Goal: Task Accomplishment & Management: Complete application form

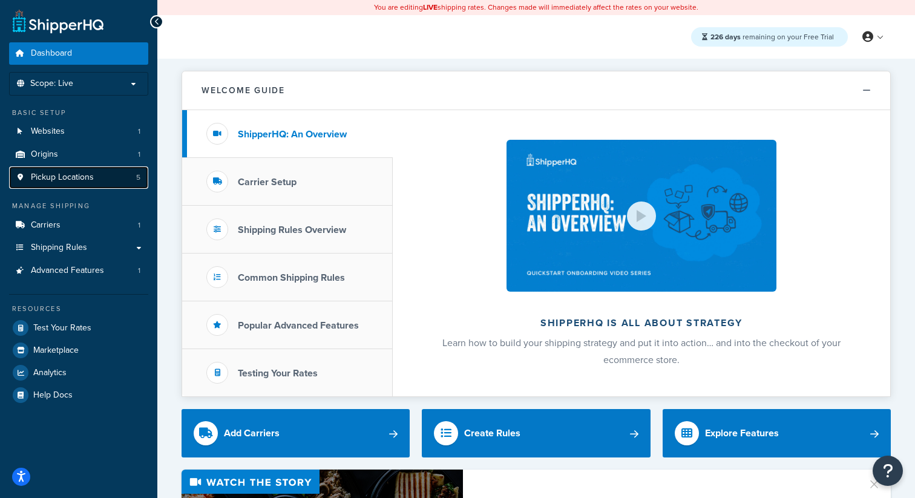
click at [89, 175] on span "Pickup Locations" at bounding box center [62, 177] width 63 height 10
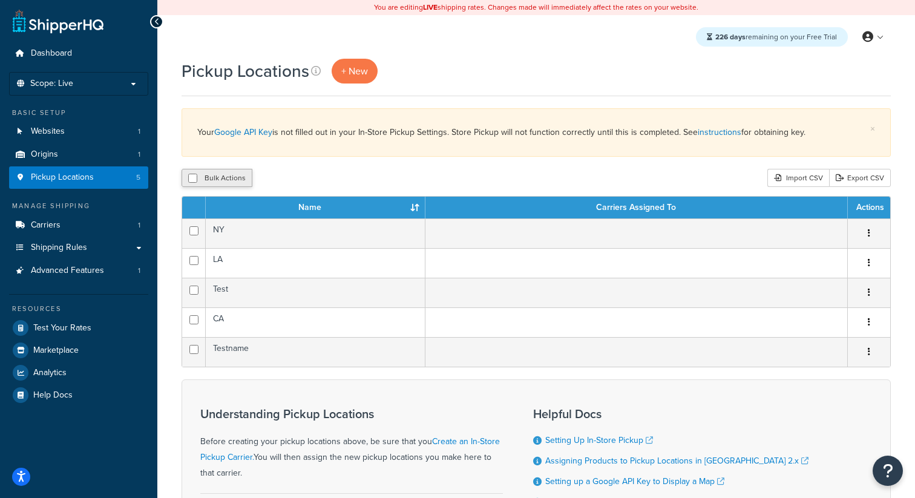
click at [227, 180] on button "Bulk Actions" at bounding box center [217, 178] width 71 height 18
checkbox input "true"
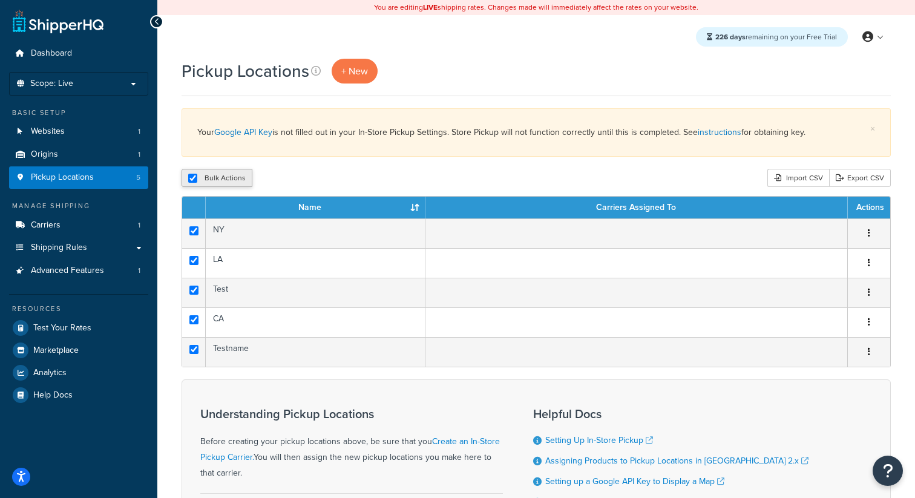
checkbox input "true"
click at [342, 180] on button "Delete" at bounding box center [323, 178] width 42 height 18
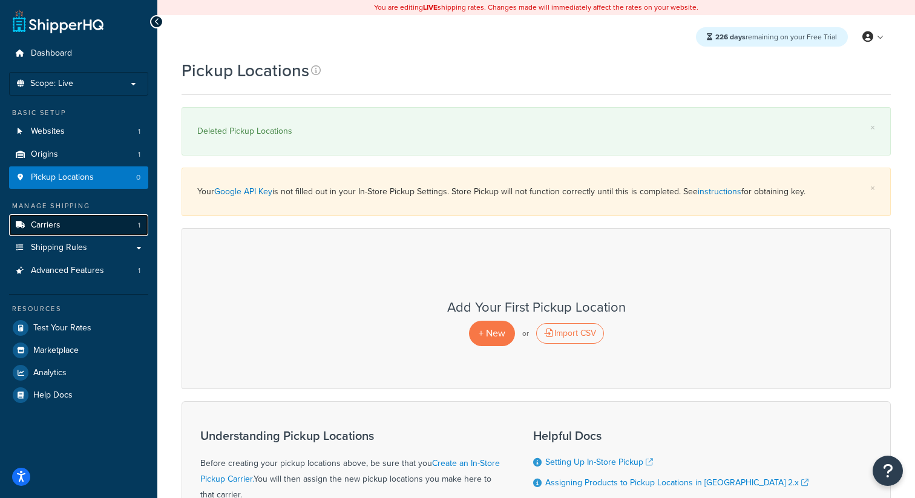
click at [115, 220] on link "Carriers 1" at bounding box center [78, 225] width 139 height 22
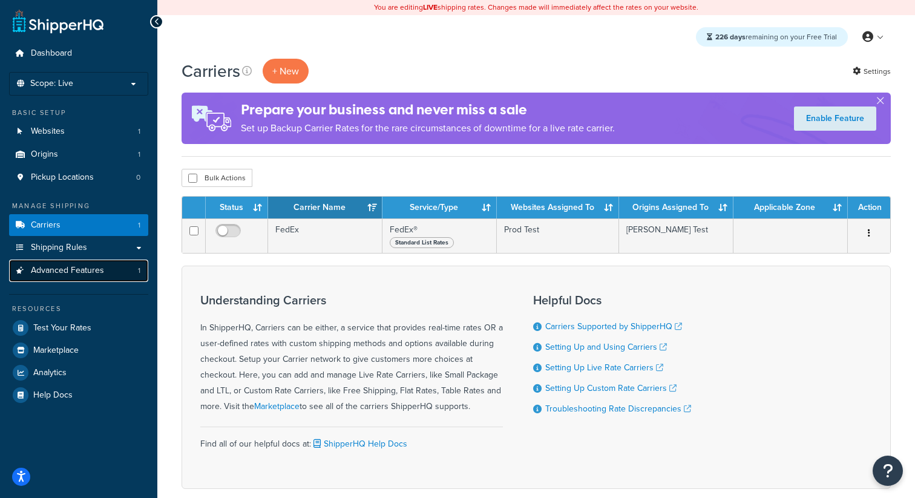
click at [114, 271] on link "Advanced Features 1" at bounding box center [78, 271] width 139 height 22
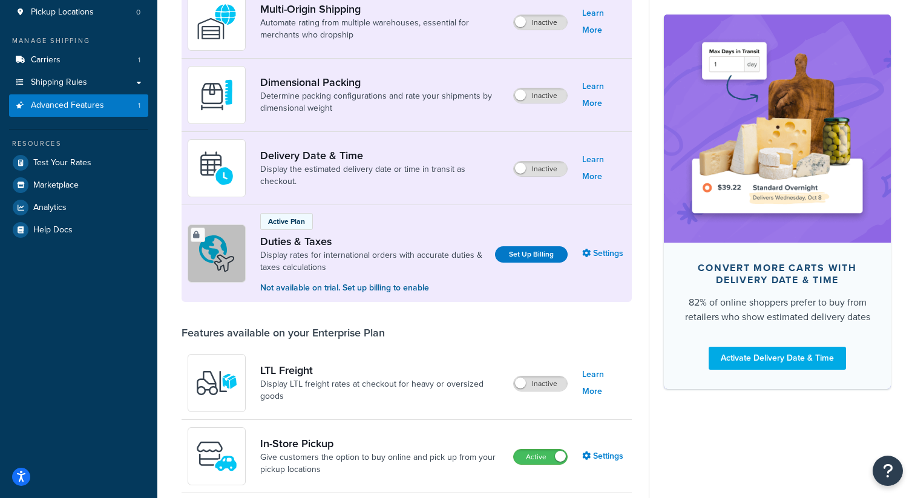
scroll to position [340, 0]
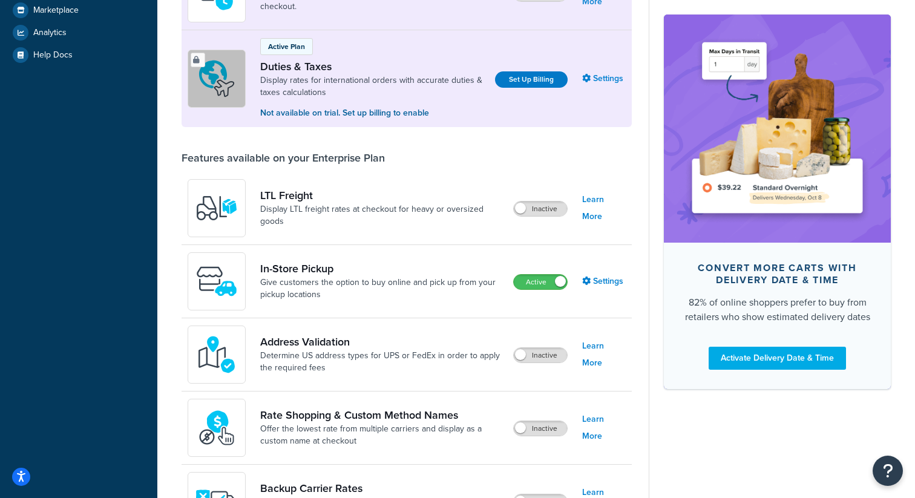
click at [544, 292] on div "In-Store Pickup Give customers the option to buy online and pick up from your p…" at bounding box center [407, 281] width 450 height 73
click at [533, 283] on label "Active" at bounding box center [540, 282] width 53 height 15
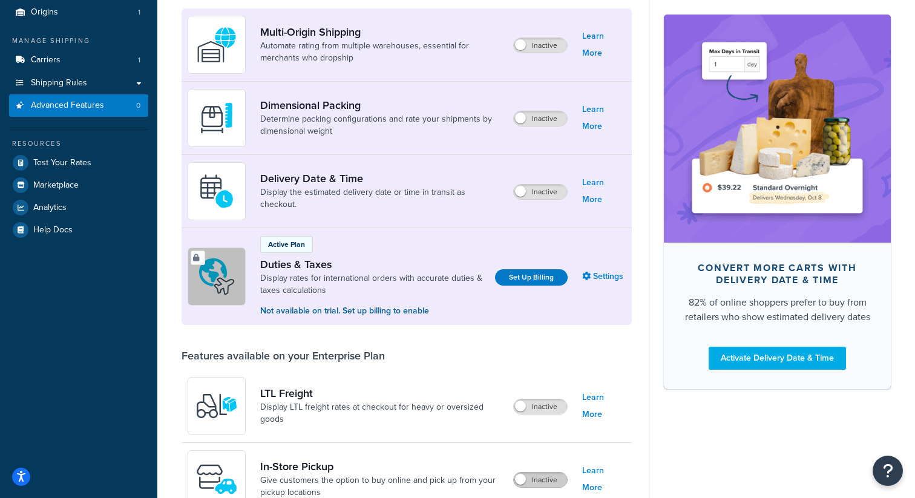
scroll to position [0, 0]
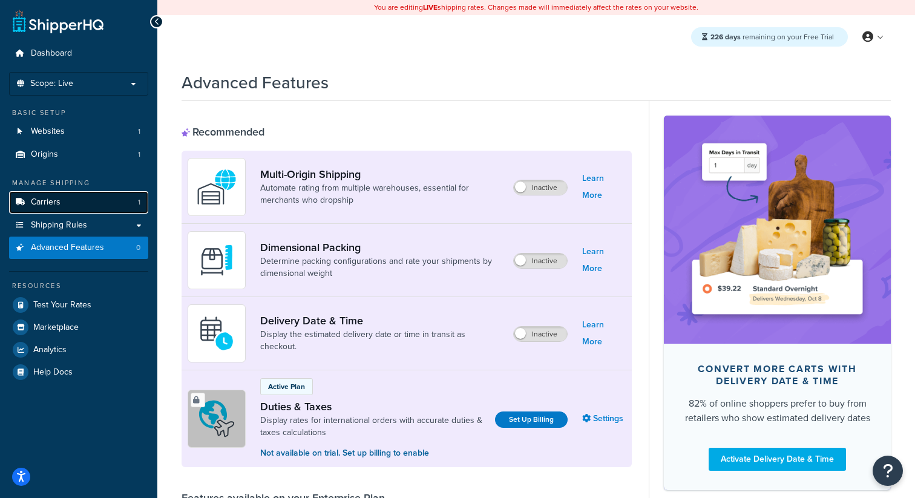
click at [70, 204] on link "Carriers 1" at bounding box center [78, 202] width 139 height 22
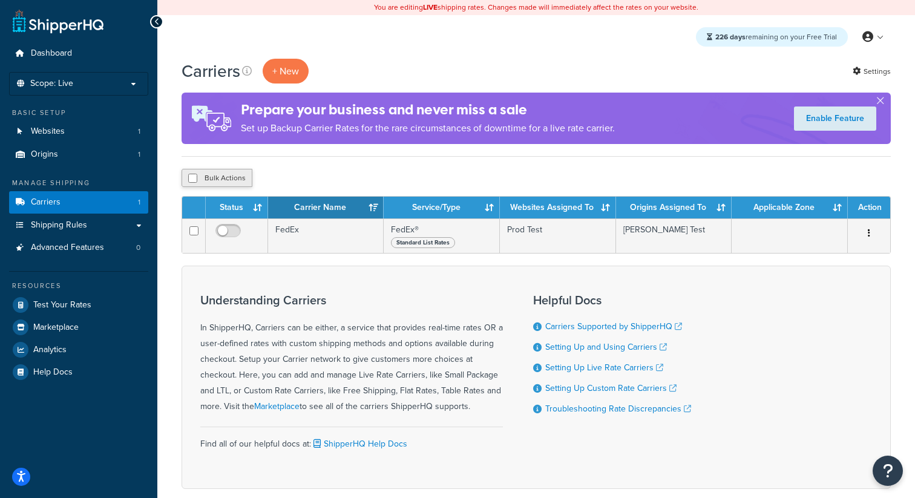
click at [231, 185] on button "Bulk Actions" at bounding box center [217, 178] width 71 height 18
checkbox input "true"
click at [328, 180] on button "Delete" at bounding box center [323, 178] width 42 height 18
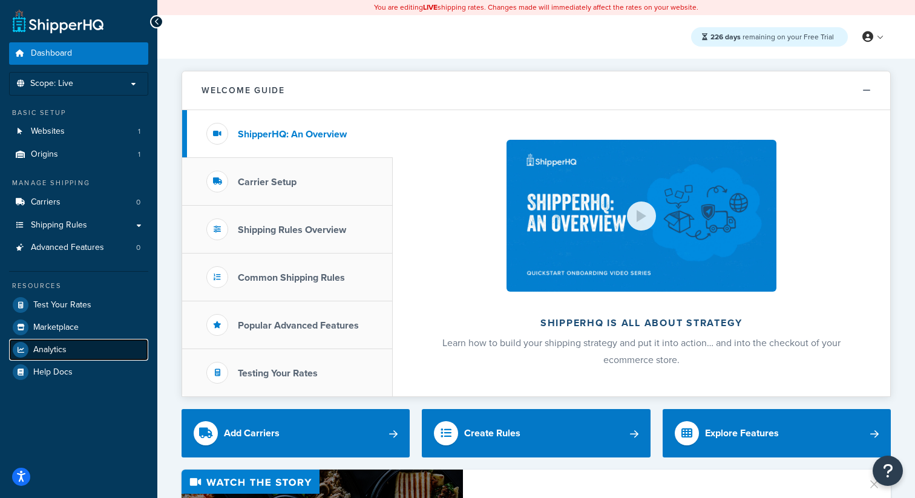
click at [71, 347] on link "Analytics" at bounding box center [78, 350] width 139 height 22
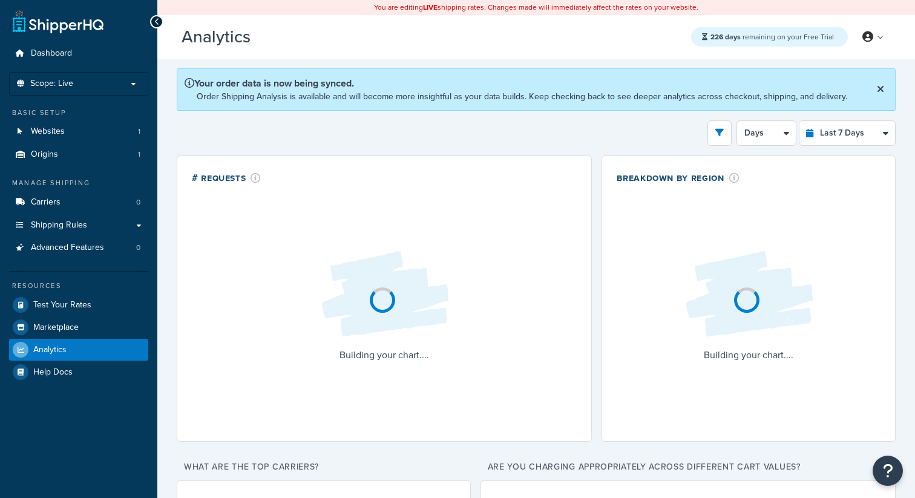
select select "last_7_days"
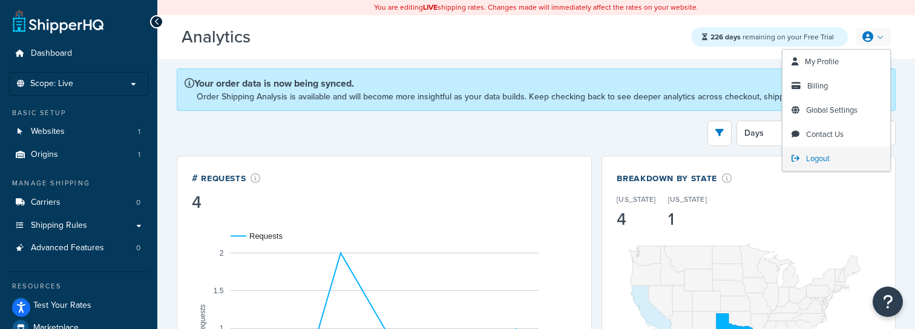
click at [815, 160] on span "Logout" at bounding box center [818, 157] width 24 height 11
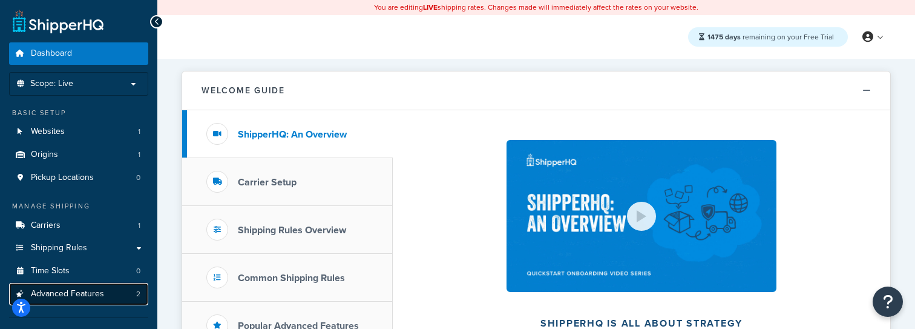
click at [100, 289] on span "Advanced Features" at bounding box center [67, 294] width 73 height 10
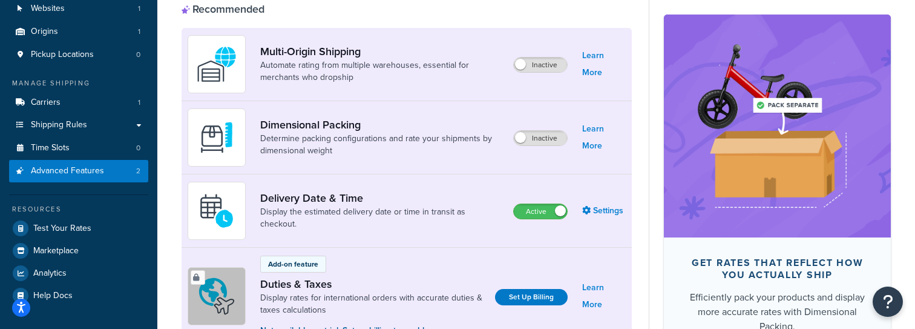
scroll to position [189, 0]
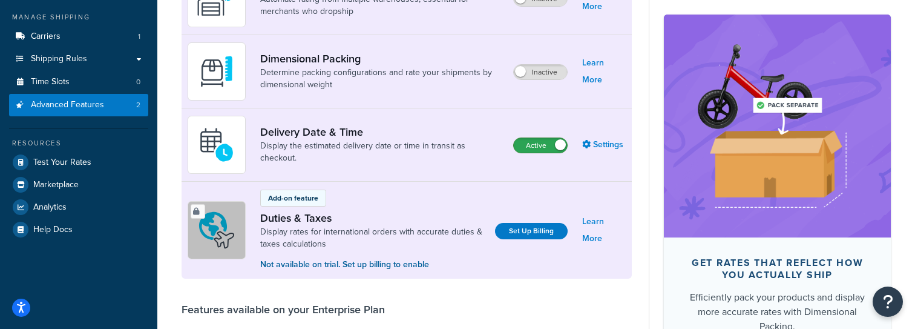
click at [517, 145] on label "Active" at bounding box center [540, 145] width 53 height 15
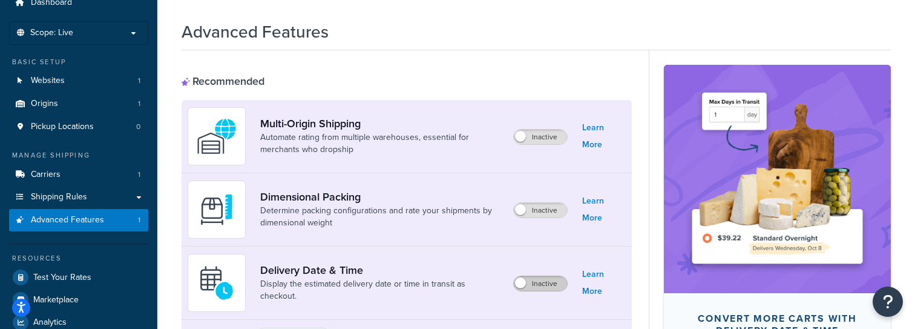
scroll to position [0, 0]
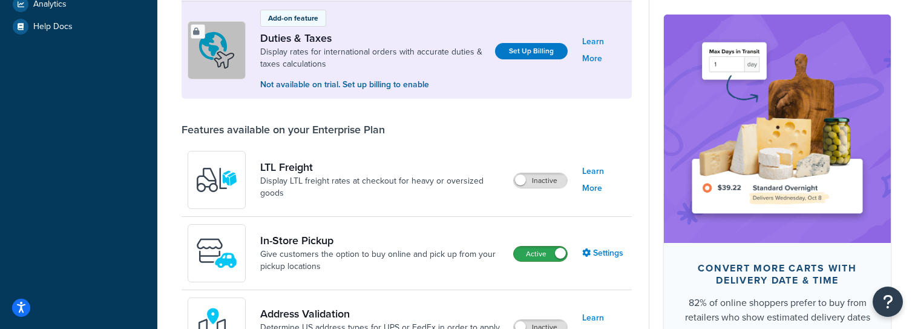
click at [548, 254] on label "Active" at bounding box center [540, 253] width 53 height 15
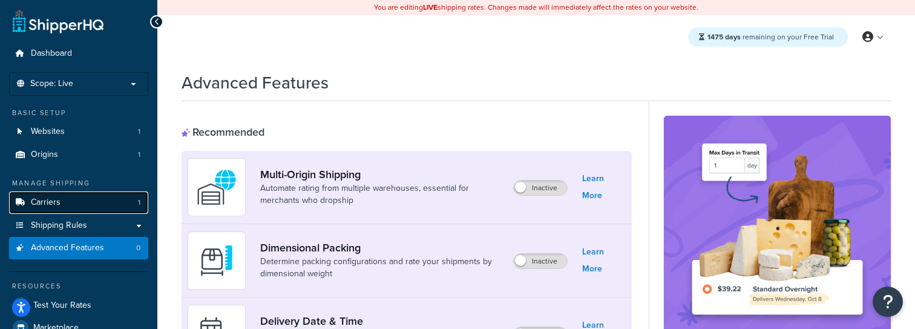
click at [45, 200] on span "Carriers" at bounding box center [46, 202] width 30 height 10
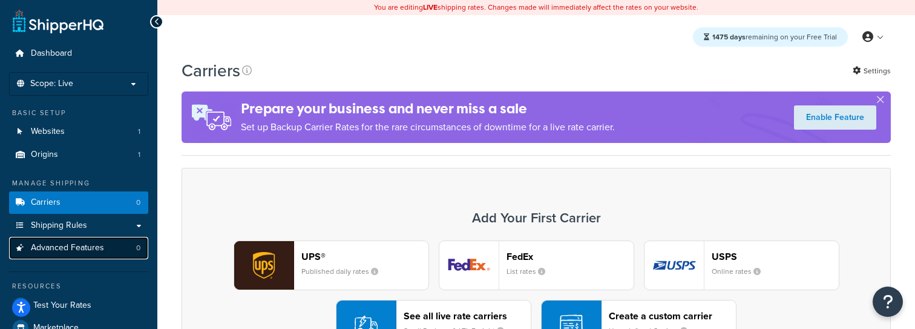
click at [114, 257] on link "Advanced Features 0" at bounding box center [78, 248] width 139 height 22
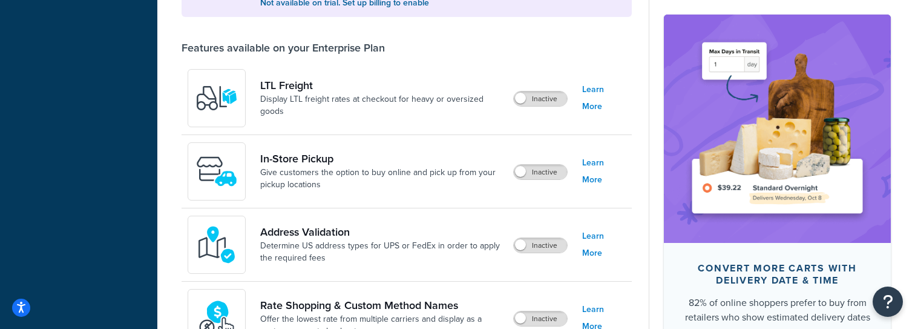
scroll to position [479, 0]
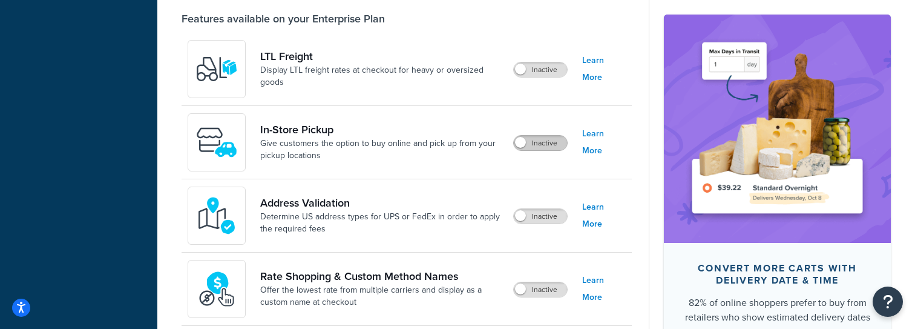
click at [547, 146] on label "Inactive" at bounding box center [540, 143] width 53 height 15
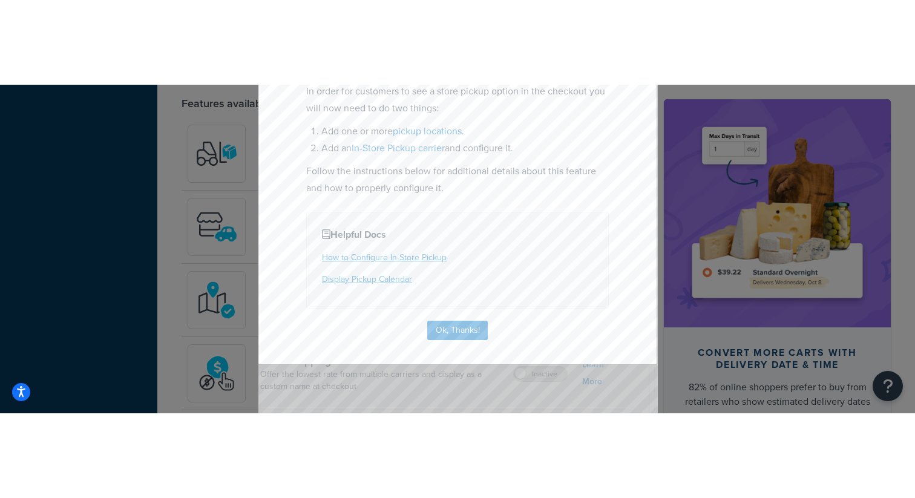
scroll to position [192, 0]
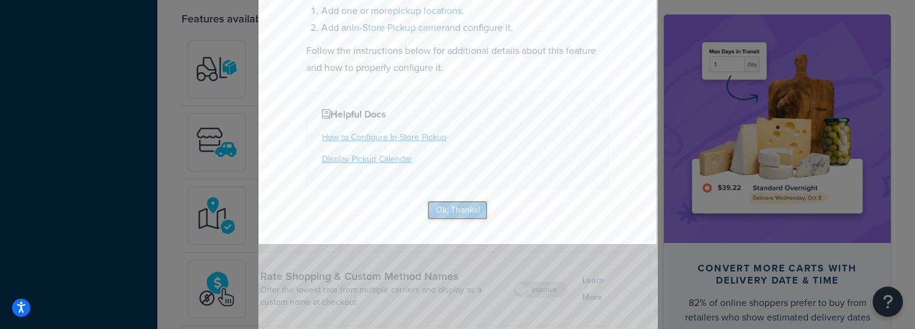
click at [465, 214] on button "Ok, Thanks!" at bounding box center [457, 209] width 61 height 19
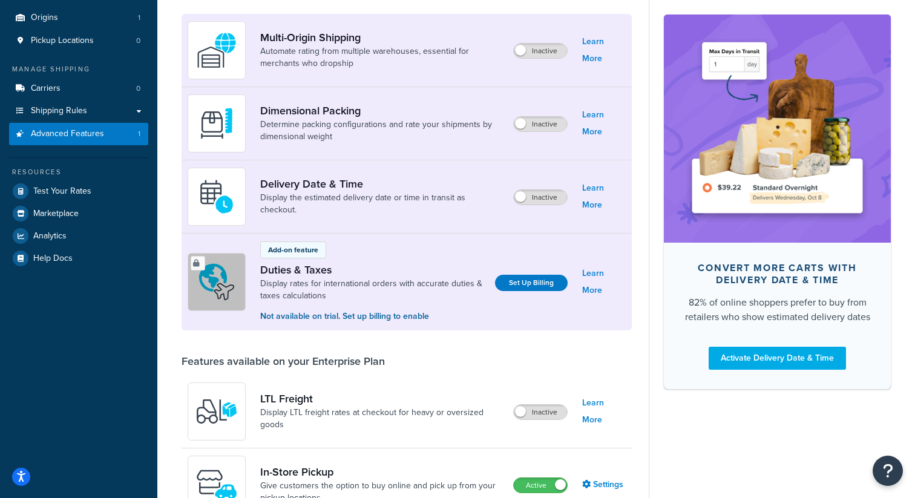
scroll to position [0, 0]
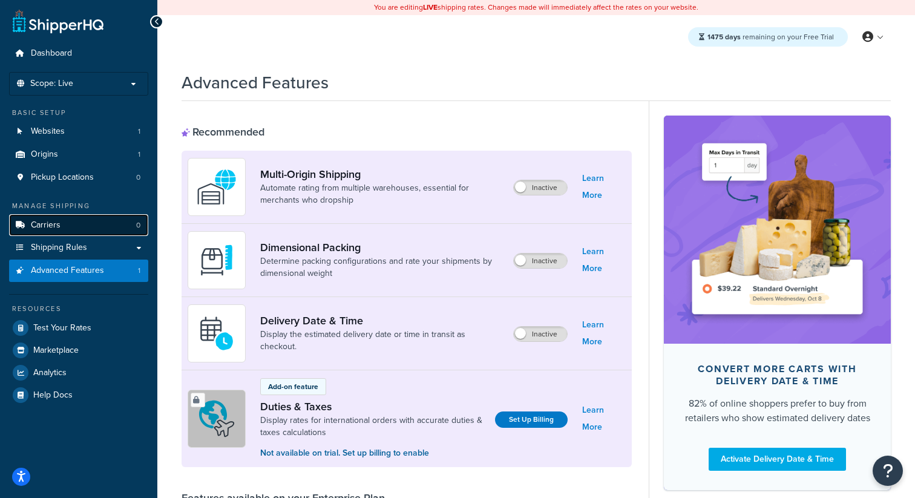
click at [67, 229] on link "Carriers 0" at bounding box center [78, 225] width 139 height 22
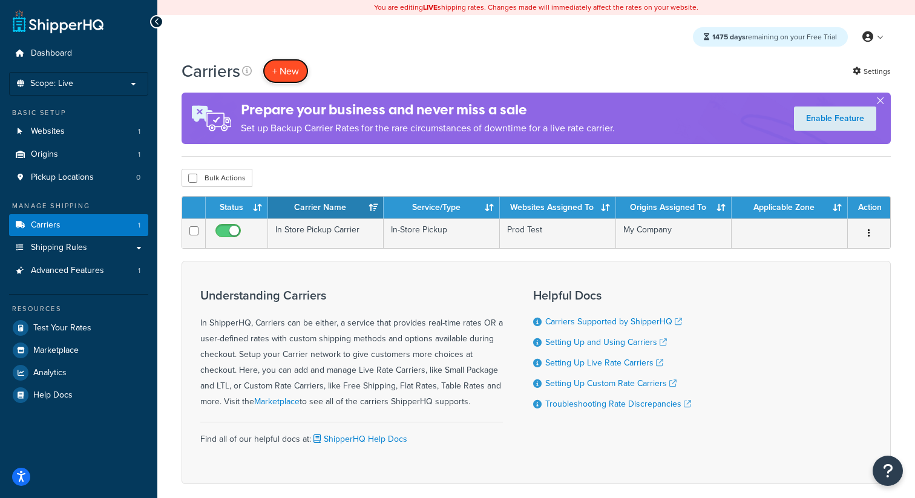
click at [283, 75] on button "+ New" at bounding box center [286, 71] width 46 height 25
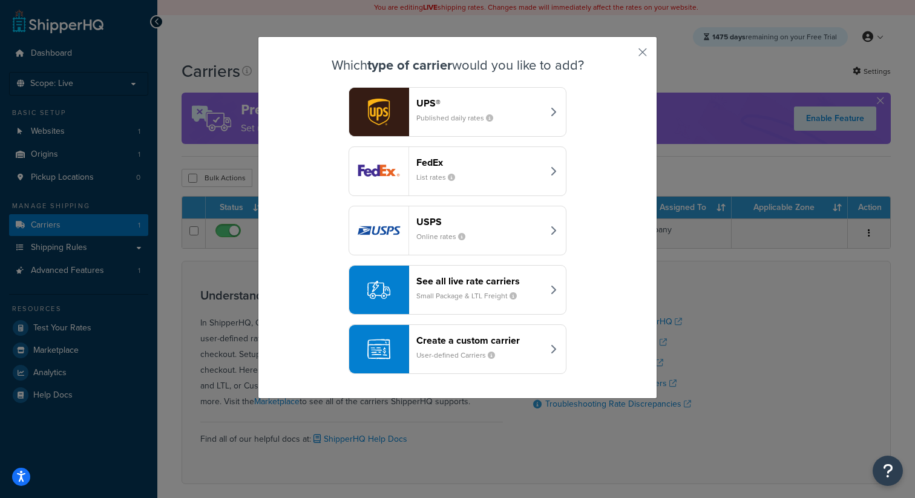
click at [467, 179] on div "FedEx List rates" at bounding box center [479, 171] width 126 height 29
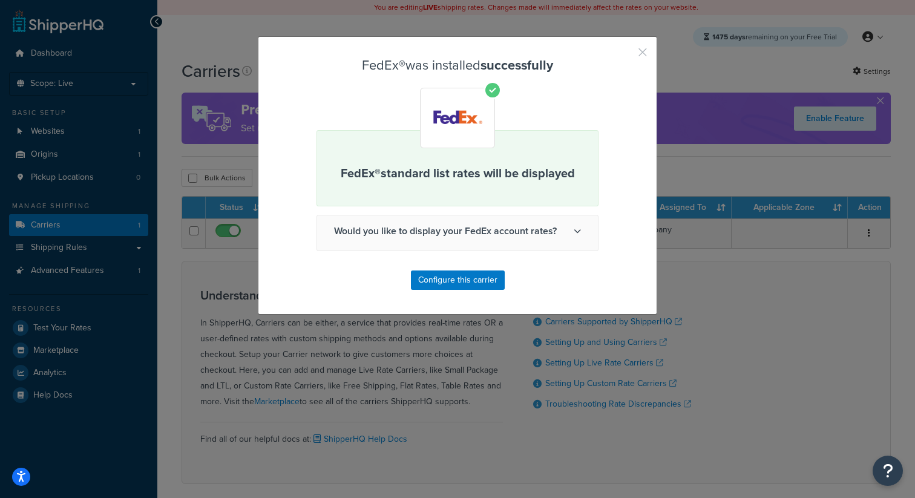
click at [626, 55] on button "button" at bounding box center [624, 56] width 3 height 3
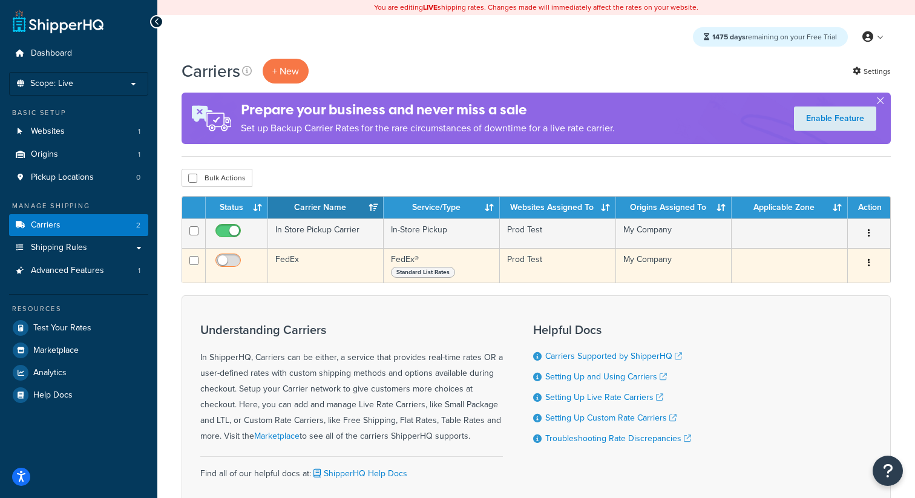
click at [229, 263] on input "checkbox" at bounding box center [229, 263] width 33 height 15
checkbox input "true"
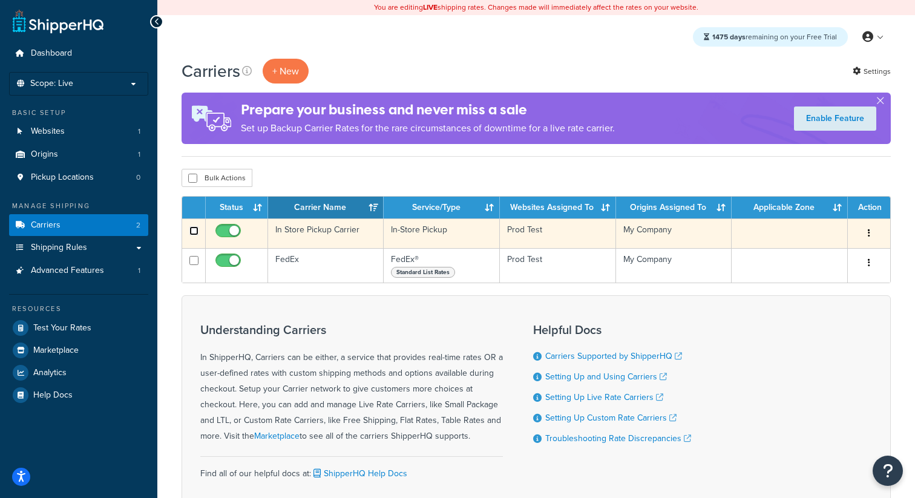
click at [195, 233] on input "checkbox" at bounding box center [193, 230] width 9 height 9
checkbox input "true"
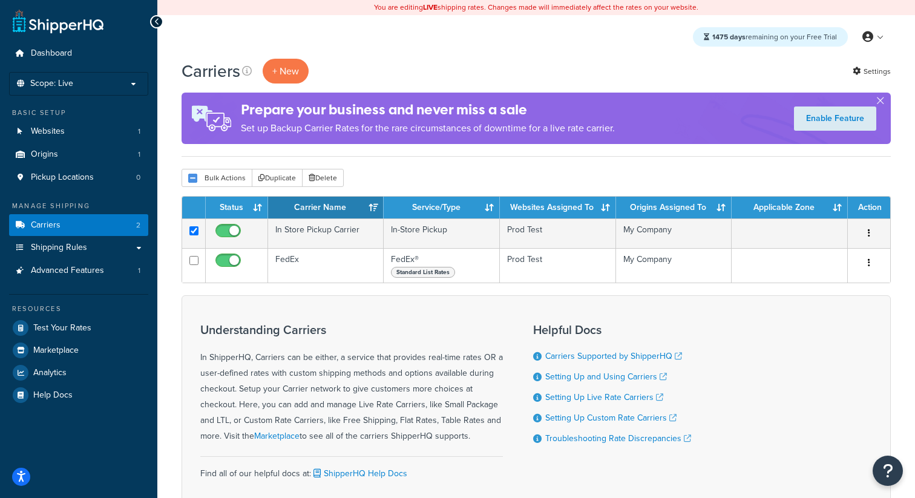
click at [337, 168] on div "Carriers + New Settings Prepare your business and never miss a sale Set up Back…" at bounding box center [536, 310] width 758 height 502
click at [330, 175] on button "Delete" at bounding box center [323, 178] width 42 height 18
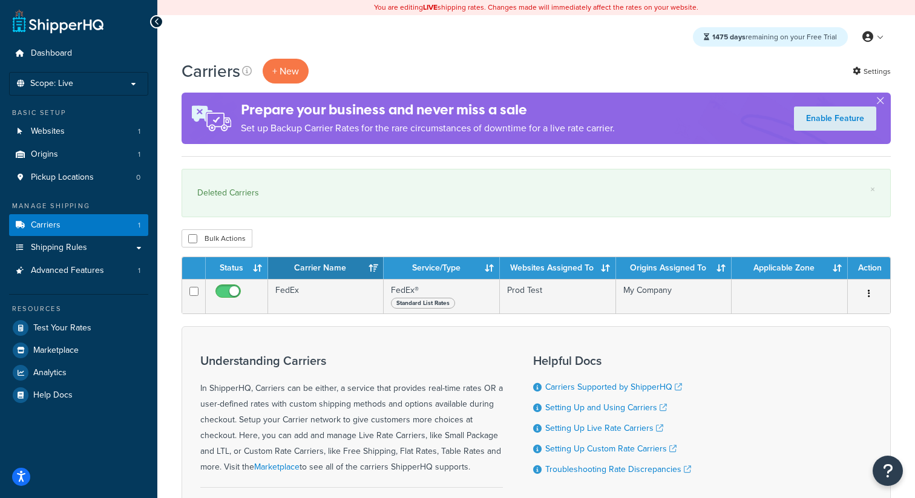
click at [132, 283] on ul "Manage Shipping Carriers 1 Shipping Rules Shipping Rules All Shipping Rules 0 S…" at bounding box center [78, 303] width 139 height 205
click at [128, 271] on link "Advanced Features 1" at bounding box center [78, 271] width 139 height 22
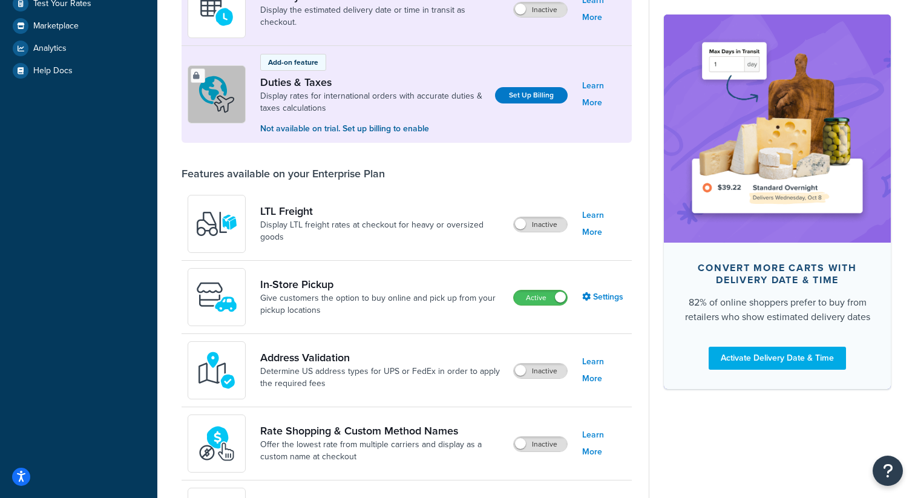
scroll to position [359, 0]
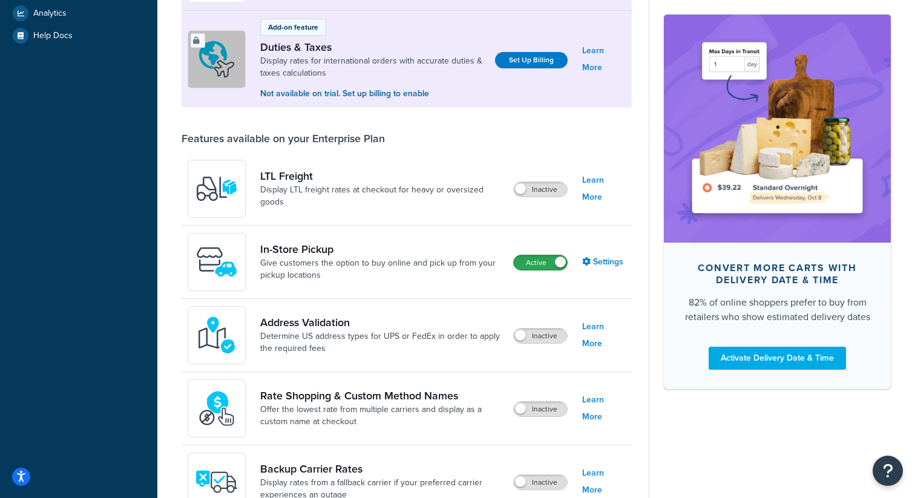
click at [540, 266] on label "Active" at bounding box center [540, 262] width 53 height 15
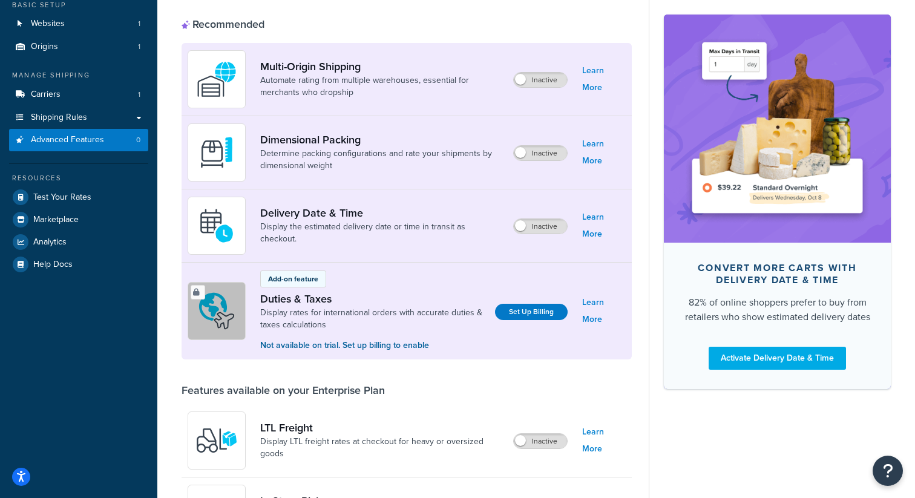
scroll to position [0, 0]
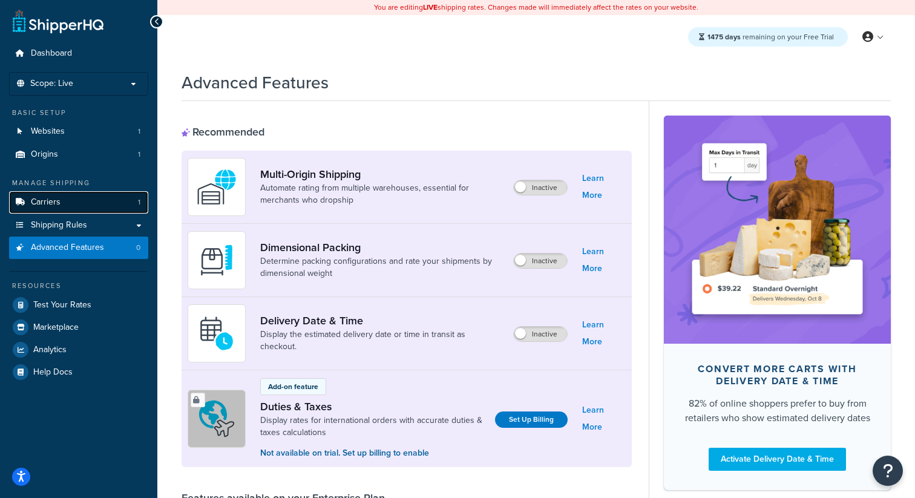
click at [76, 203] on link "Carriers 1" at bounding box center [78, 202] width 139 height 22
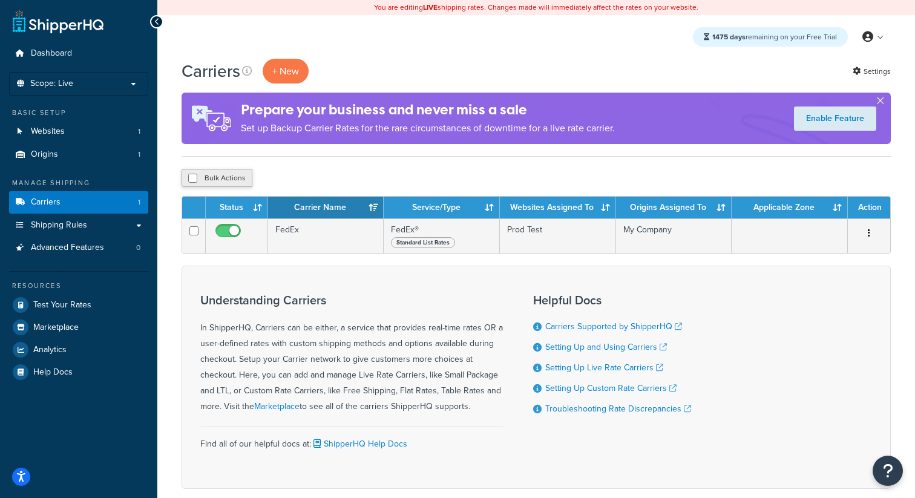
click at [218, 185] on button "Bulk Actions" at bounding box center [217, 178] width 71 height 18
checkbox input "true"
click at [315, 177] on button "Delete" at bounding box center [323, 178] width 42 height 18
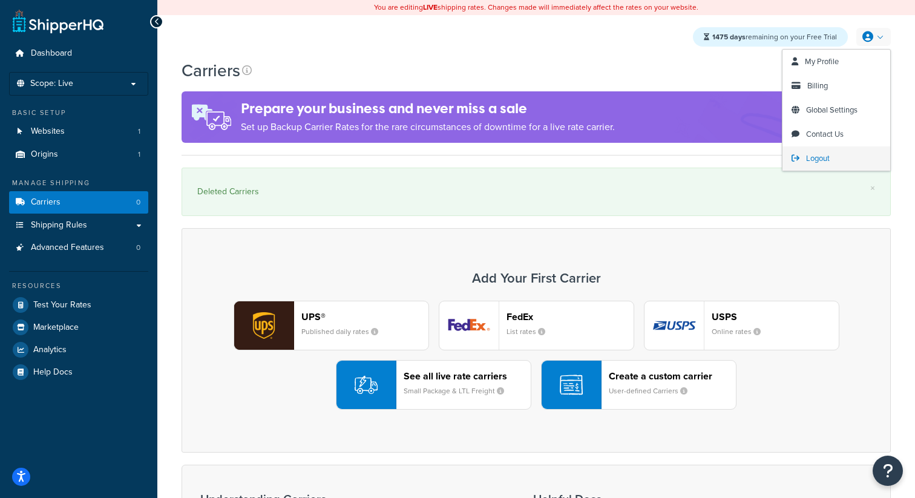
click at [815, 157] on span "Logout" at bounding box center [818, 157] width 24 height 11
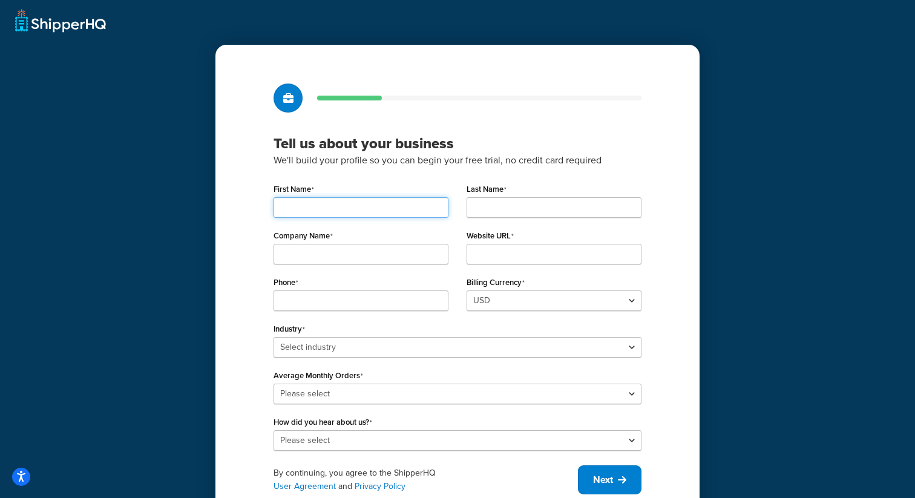
click at [390, 203] on input "First Name" at bounding box center [361, 207] width 175 height 21
type input "Playwright"
type input "Automation"
type input "My Company"
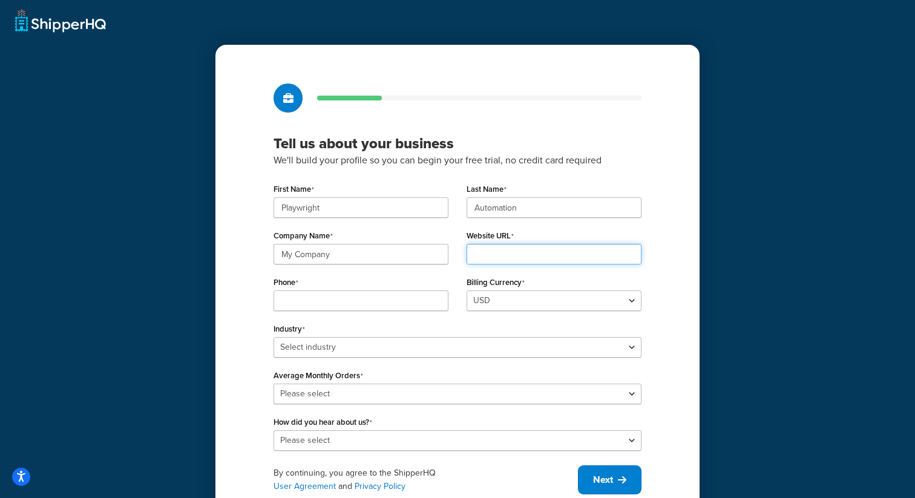
click at [506, 258] on input "Website URL" at bounding box center [554, 254] width 175 height 21
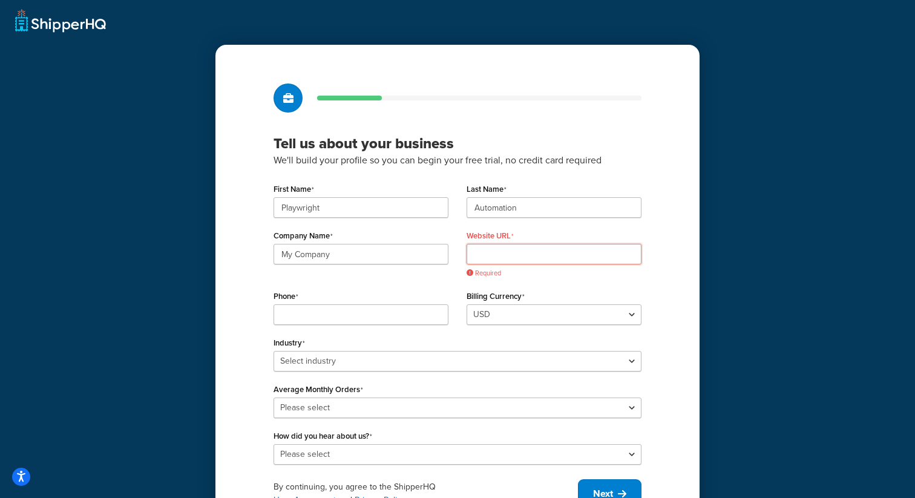
paste input "www.pwprodtests.com"
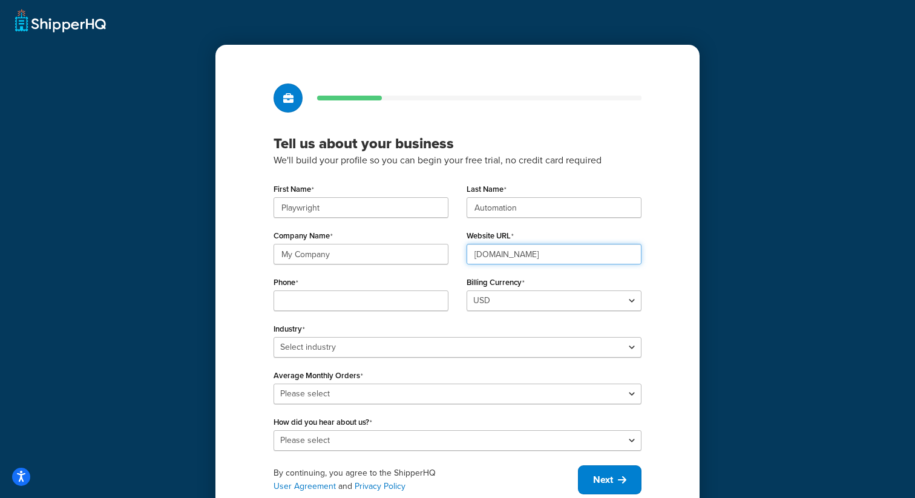
type input "www.pwprodtests.com"
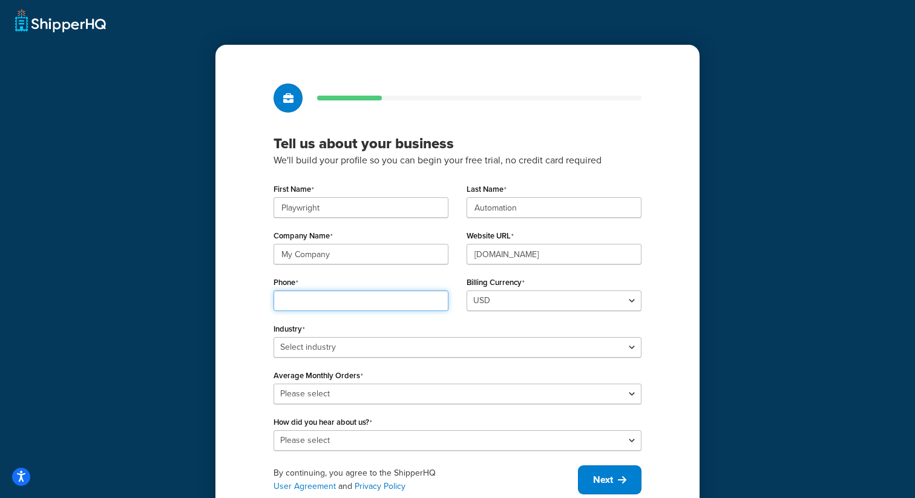
click at [389, 305] on input "Phone" at bounding box center [361, 300] width 175 height 21
type input "23423423456"
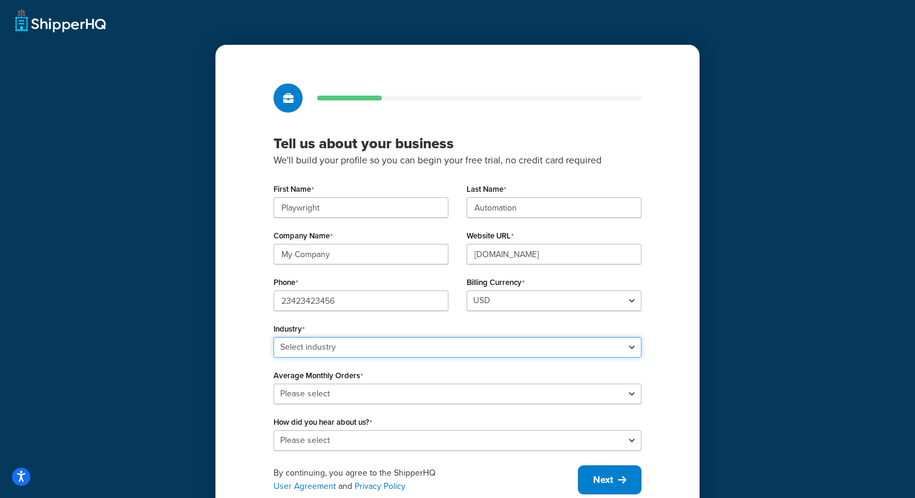
click at [361, 339] on select "Select industry Automotive Adult Agriculture Alcohol, Tobacco & CBD Arts & Craf…" at bounding box center [458, 347] width 368 height 21
select select "6"
click at [274, 337] on select "Select industry Automotive Adult Agriculture Alcohol, Tobacco & CBD Arts & Craf…" at bounding box center [458, 347] width 368 height 21
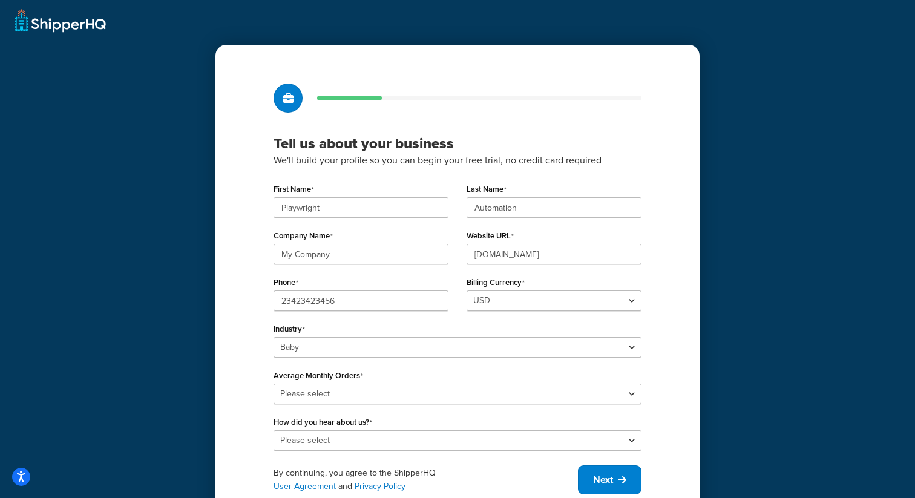
click at [321, 383] on div "Average Monthly Orders Please select 0-500 501-1,000 1,001-10,000 10,001-20,000…" at bounding box center [458, 386] width 368 height 38
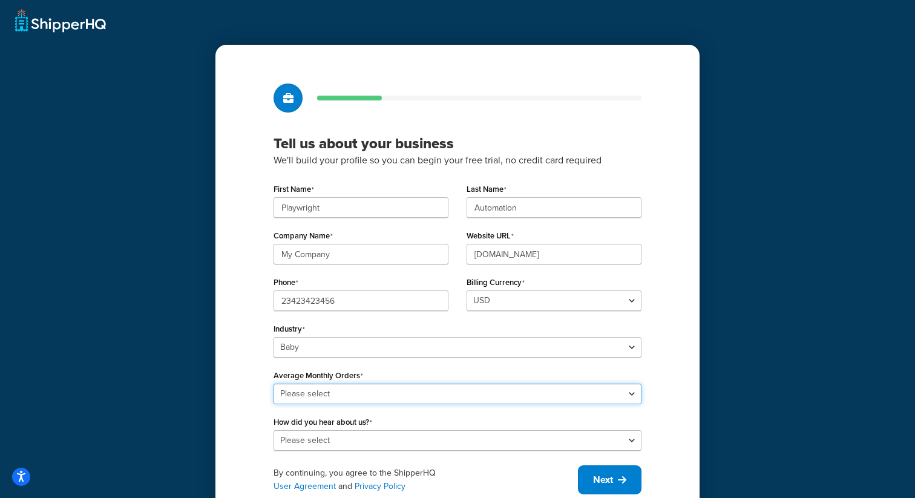
click at [318, 392] on select "Please select 0-500 501-1,000 1,001-10,000 10,001-20,000 Over 20,000" at bounding box center [458, 394] width 368 height 21
select select "3"
click at [274, 384] on select "Please select 0-500 501-1,000 1,001-10,000 10,001-20,000 Over 20,000" at bounding box center [458, 394] width 368 height 21
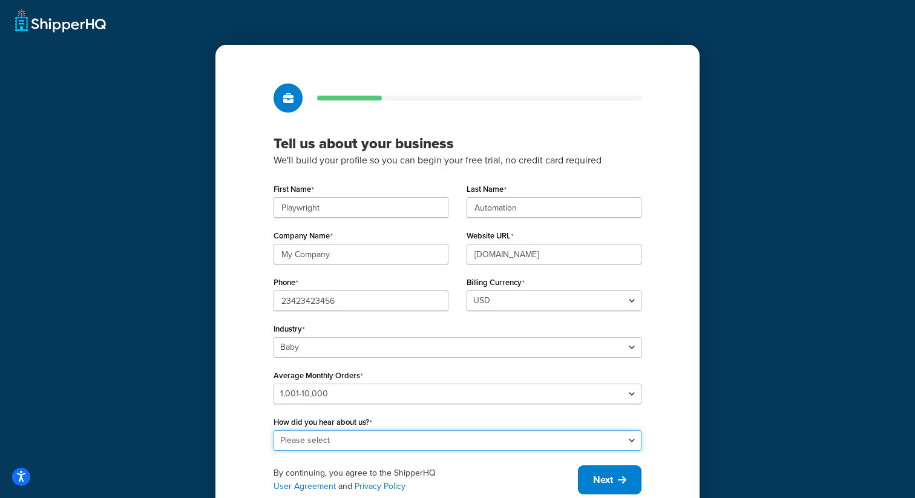
click at [326, 437] on select "Please select Online Search App Store or Marketplace Listing Referred by Agency…" at bounding box center [458, 440] width 368 height 21
select select "2"
click at [274, 430] on select "Please select Online Search App Store or Marketplace Listing Referred by Agency…" at bounding box center [458, 440] width 368 height 21
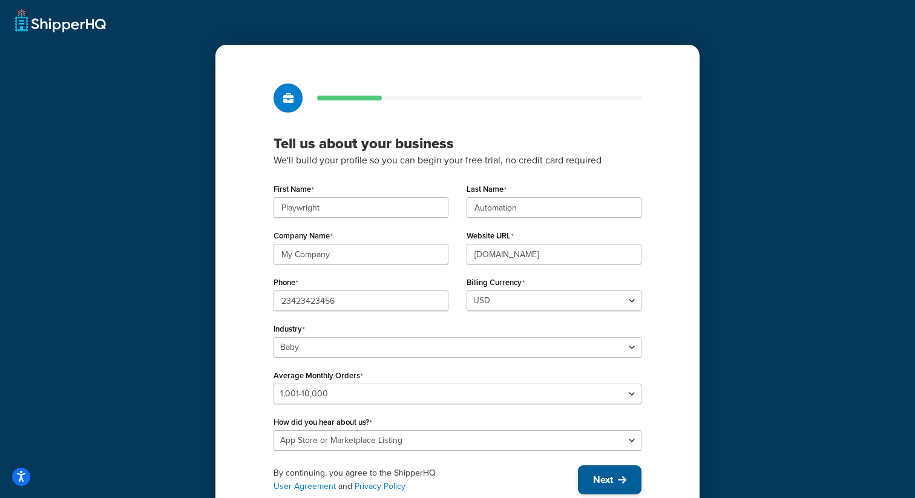
click at [612, 475] on span "Next" at bounding box center [603, 479] width 20 height 13
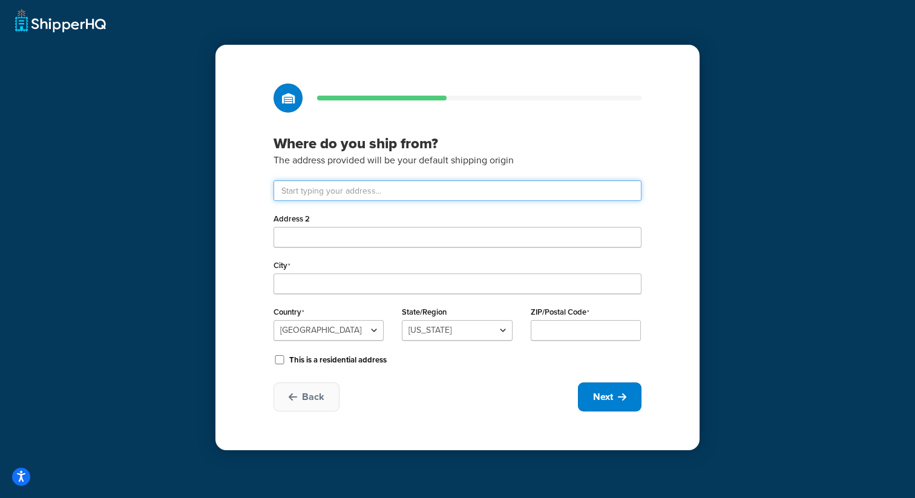
click at [303, 186] on input "text" at bounding box center [458, 190] width 368 height 21
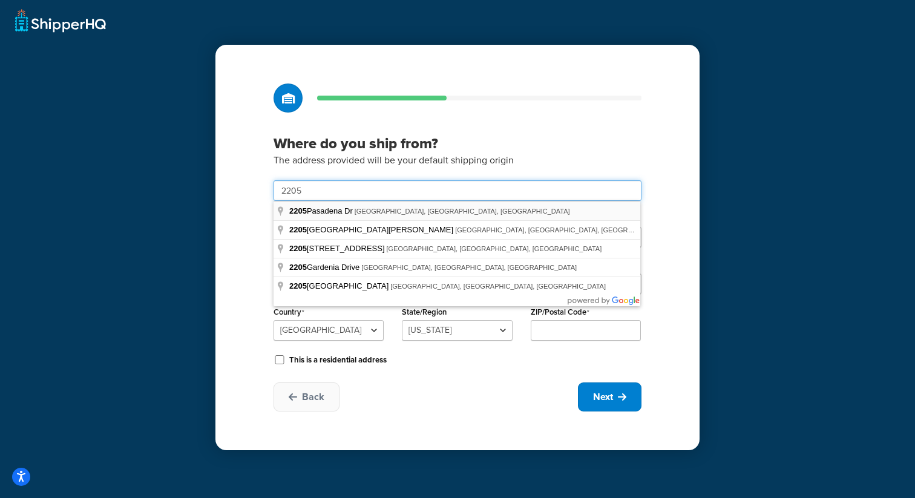
type input "2205 Four Waters Lp"
type input "Andice"
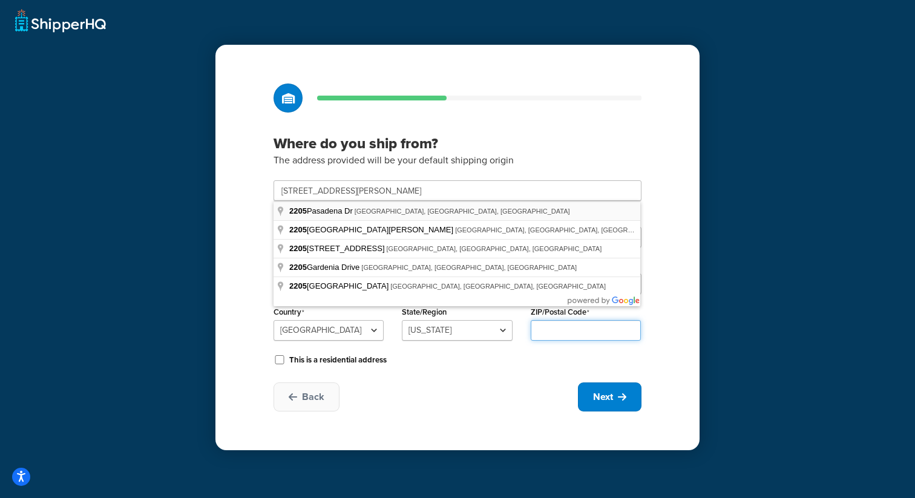
type input "78628"
click at [450, 336] on select "Alabama Alaska American Samoa Arizona Arkansas Armed Forces Americas Armed Forc…" at bounding box center [457, 330] width 110 height 21
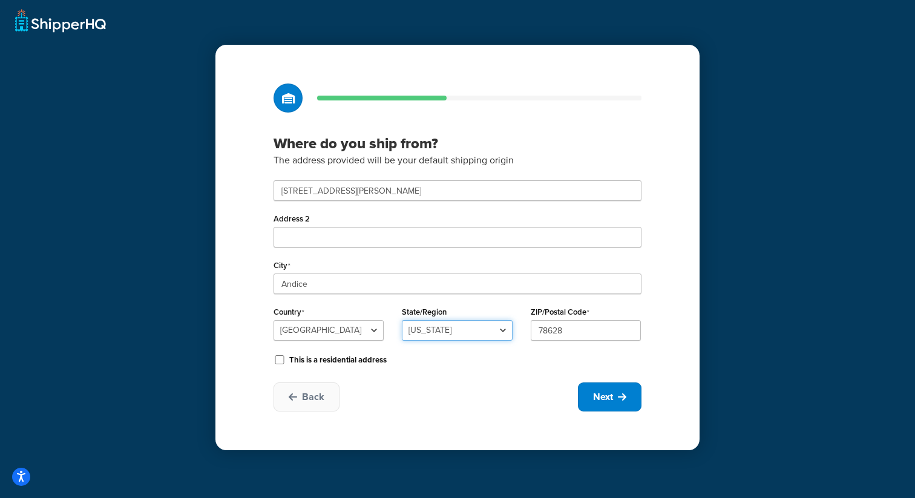
click at [402, 320] on select "Alabama Alaska American Samoa Arizona Arkansas Armed Forces Americas Armed Forc…" at bounding box center [457, 330] width 110 height 21
click at [595, 399] on span "Next" at bounding box center [603, 396] width 20 height 13
select select "1"
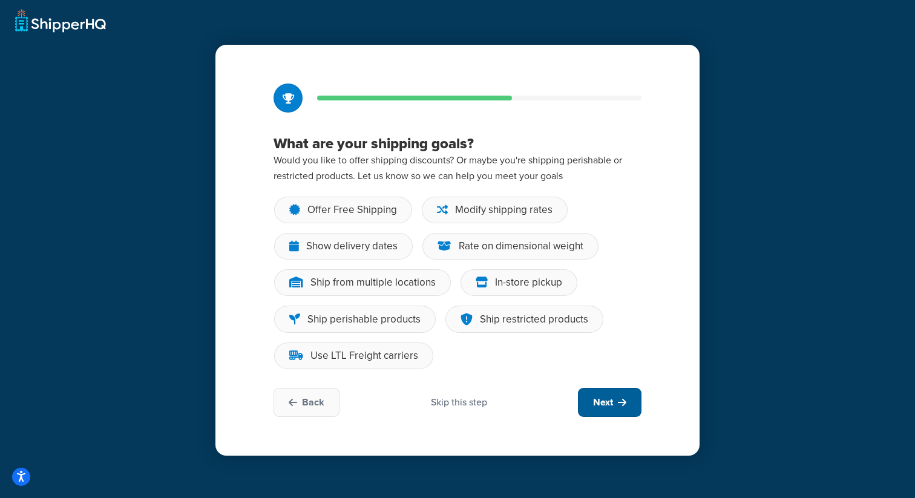
click at [595, 399] on span "Next" at bounding box center [603, 402] width 20 height 13
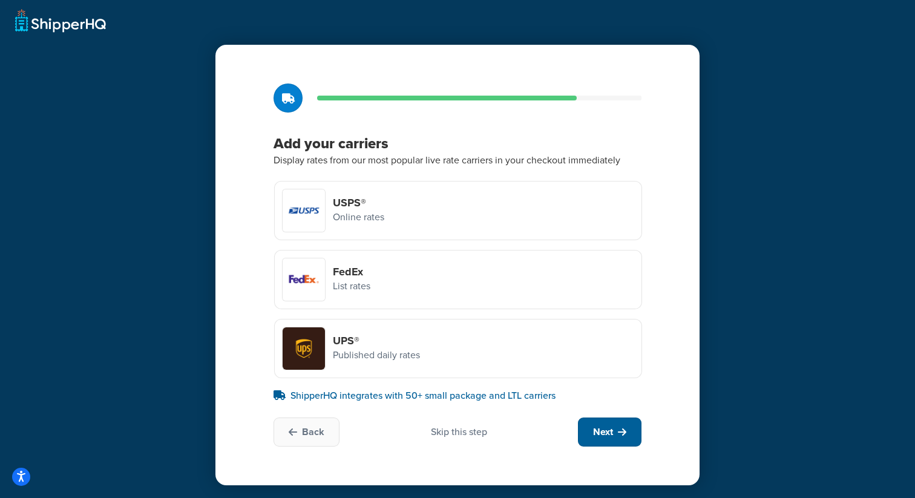
click at [600, 438] on span "Next" at bounding box center [603, 431] width 20 height 13
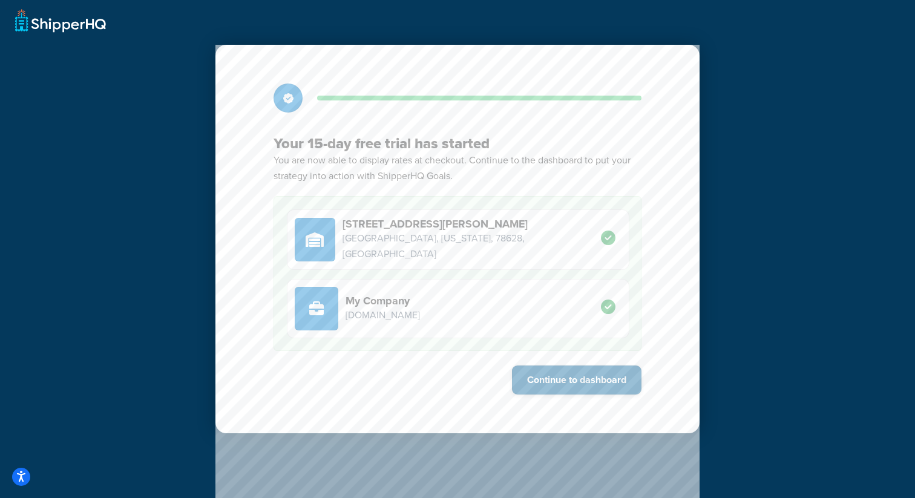
click at [602, 390] on button "Continue to dashboard" at bounding box center [577, 380] width 130 height 29
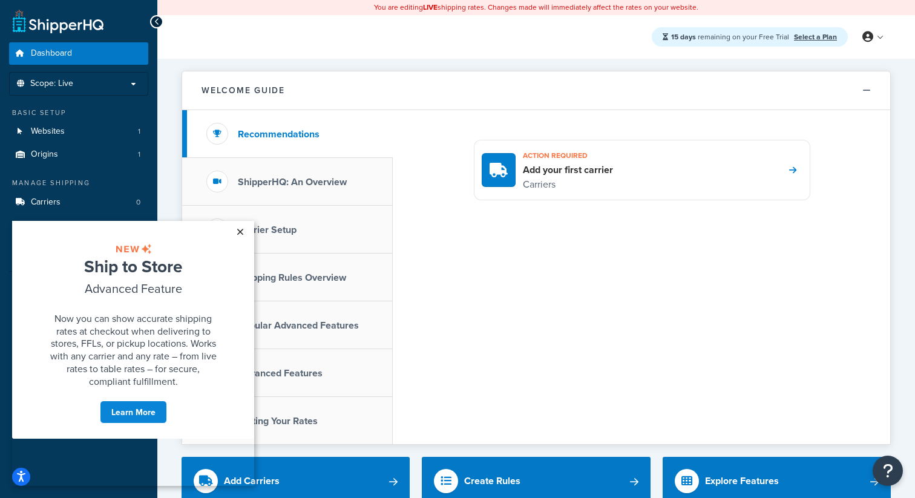
click at [241, 231] on link "×" at bounding box center [239, 232] width 21 height 22
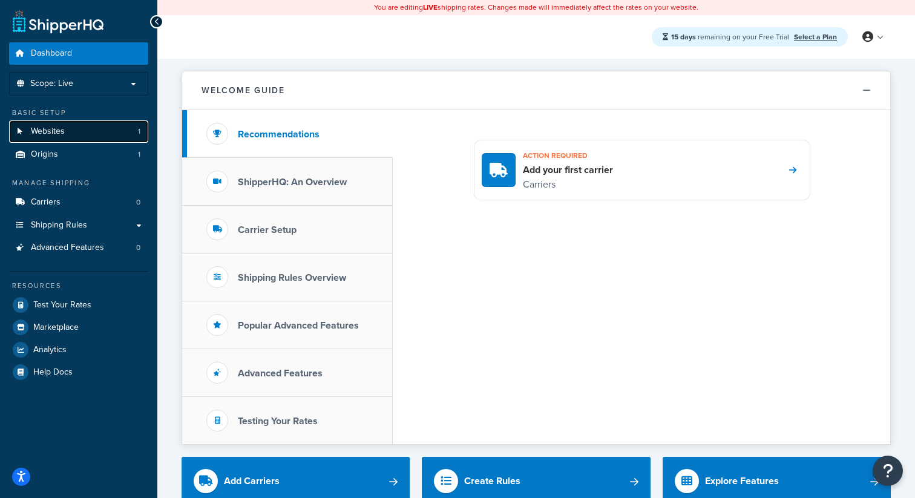
click at [73, 139] on link "Websites 1" at bounding box center [78, 131] width 139 height 22
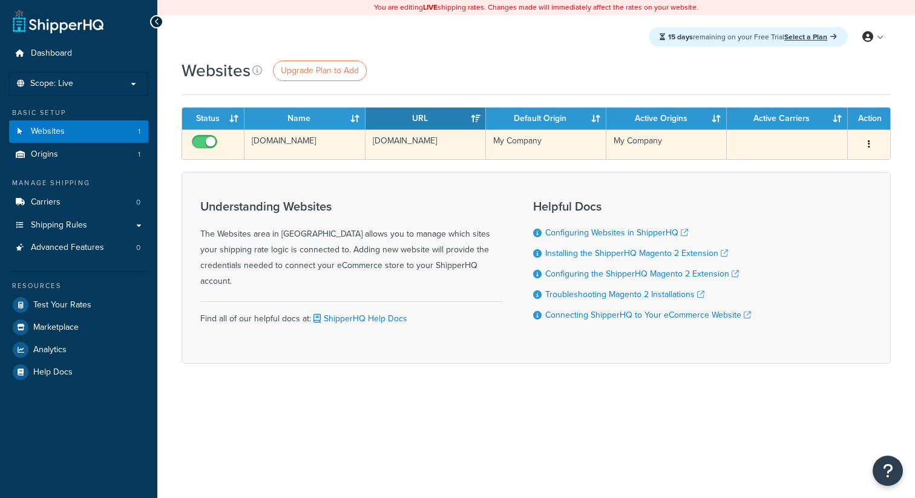
click at [306, 149] on td "[DOMAIN_NAME]" at bounding box center [304, 145] width 120 height 30
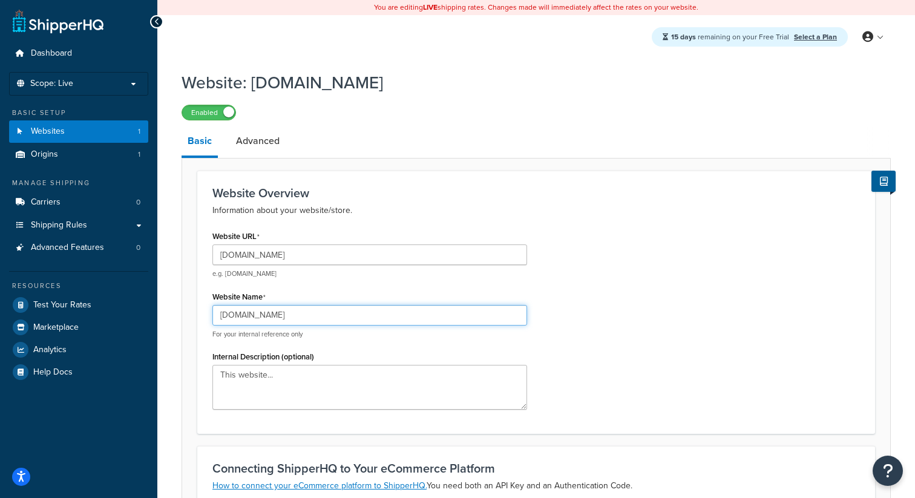
drag, startPoint x: 316, startPoint y: 313, endPoint x: 232, endPoint y: 311, distance: 84.2
click at [232, 311] on input "[DOMAIN_NAME]" at bounding box center [369, 315] width 315 height 21
type input "w"
type input "Prod Test"
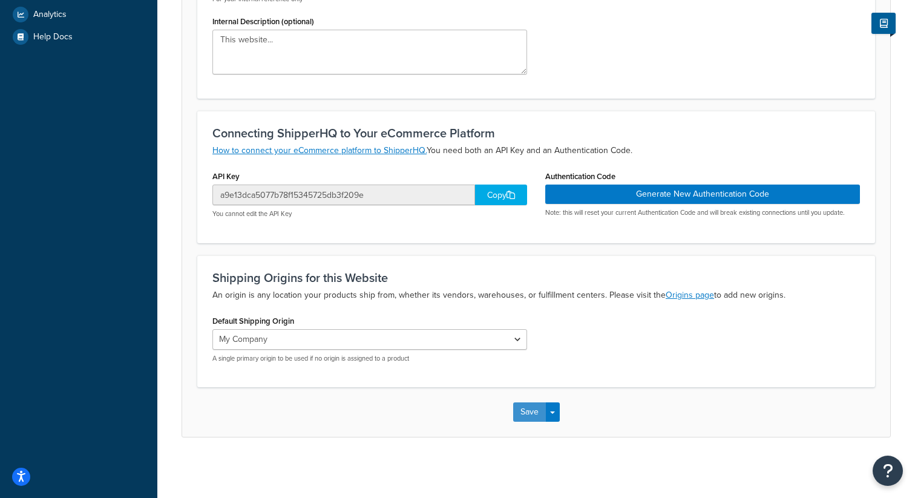
click at [524, 416] on button "Save" at bounding box center [529, 411] width 33 height 19
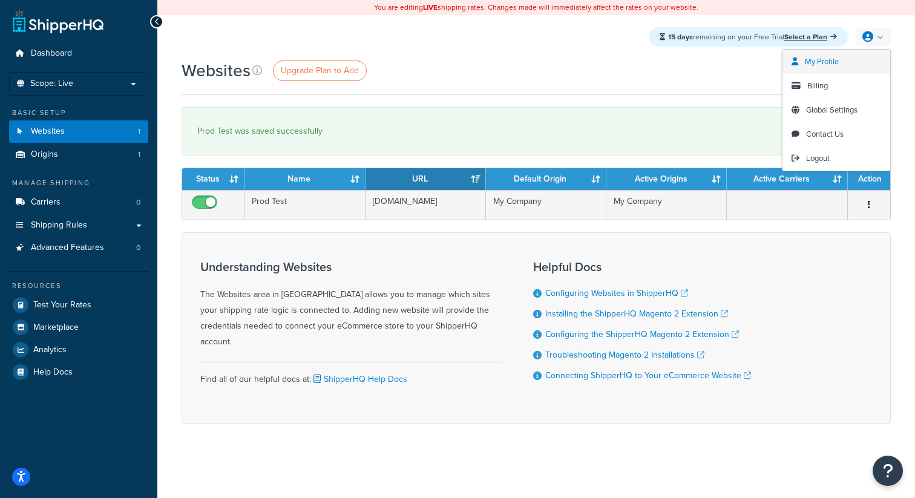
click at [828, 65] on span "My Profile" at bounding box center [822, 61] width 34 height 11
